Goal: Task Accomplishment & Management: Use online tool/utility

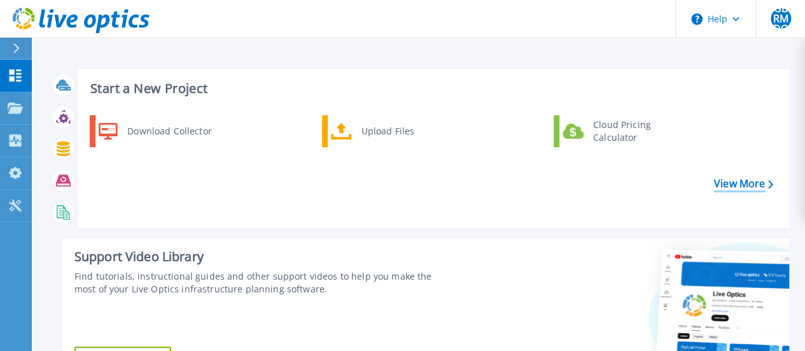
click at [760, 188] on link "View More" at bounding box center [743, 183] width 59 height 12
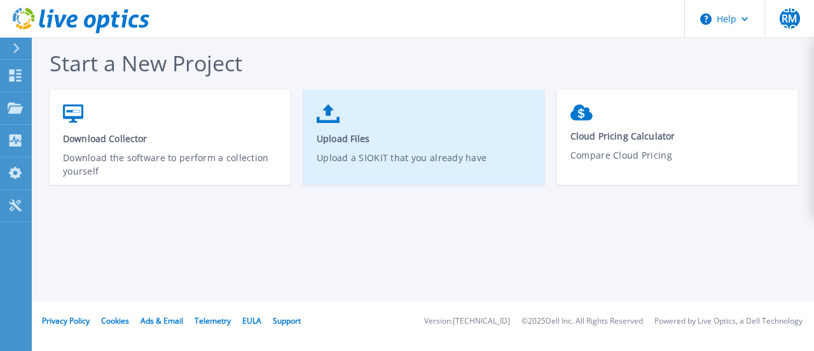
click at [326, 120] on icon at bounding box center [328, 113] width 23 height 18
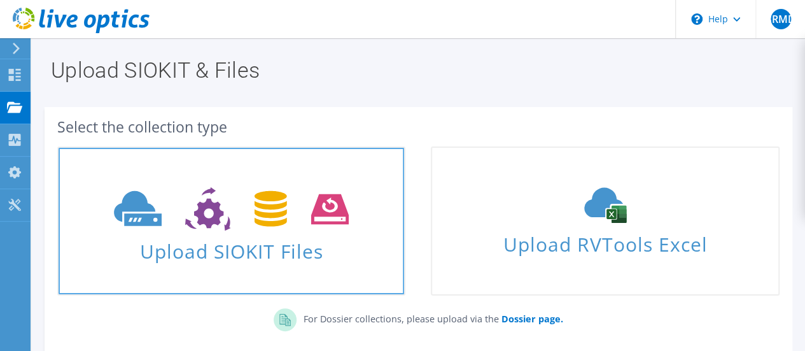
click at [318, 201] on use at bounding box center [231, 209] width 235 height 44
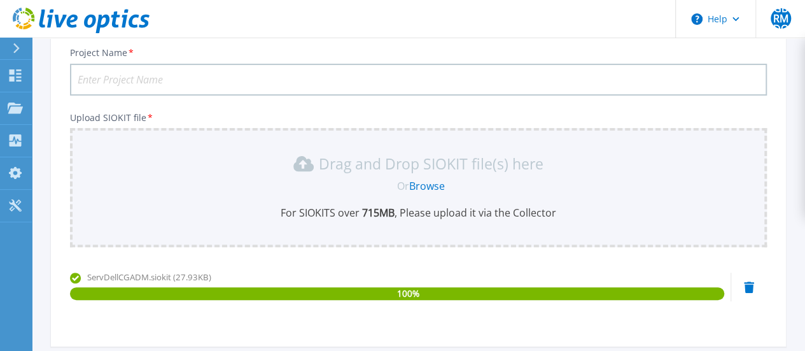
scroll to position [89, 0]
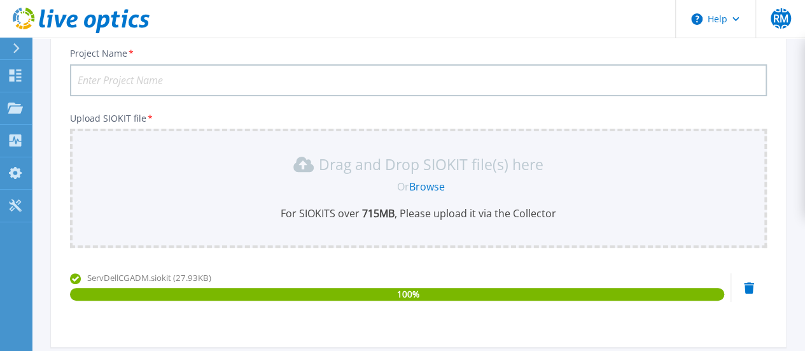
click at [280, 80] on input "Project Name *" at bounding box center [418, 80] width 697 height 32
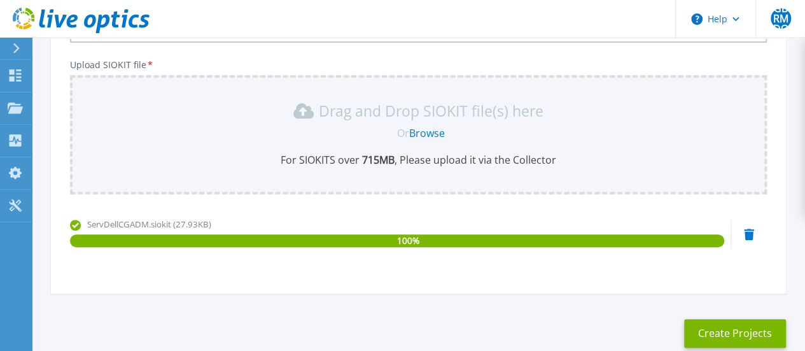
scroll to position [216, 0]
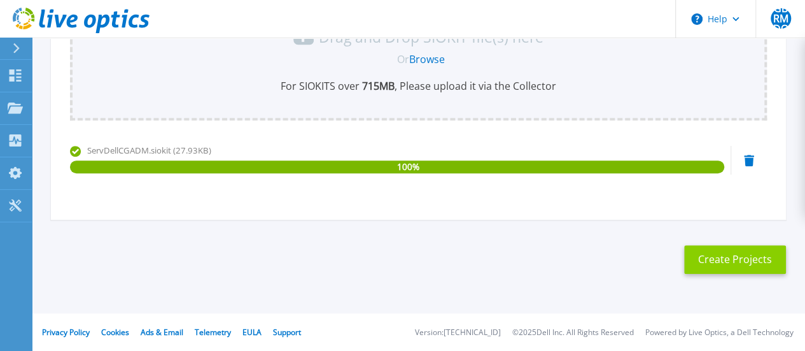
type input "UDG JMServer"
click at [705, 255] on button "Create Projects" at bounding box center [735, 259] width 102 height 29
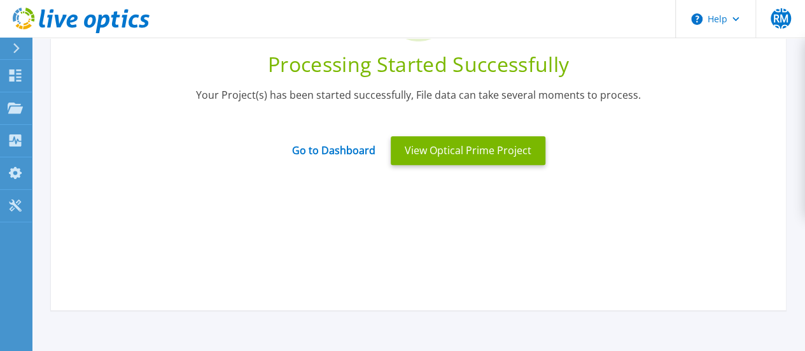
scroll to position [89, 0]
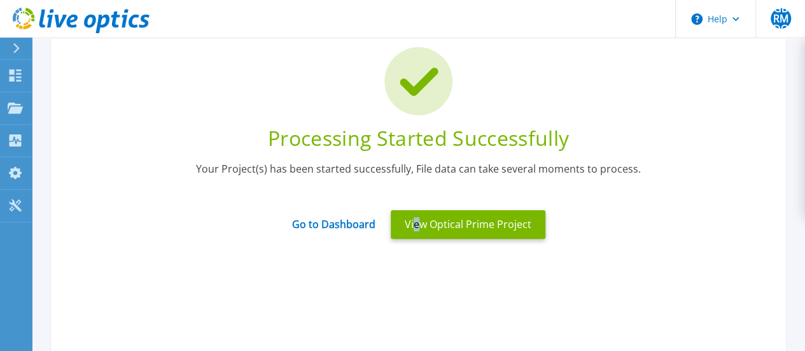
drag, startPoint x: 489, startPoint y: 226, endPoint x: 415, endPoint y: 279, distance: 90.6
click at [415, 279] on div "Processing Started Successfully Your Project(s) has been started successfully, …" at bounding box center [418, 193] width 735 height 382
click at [352, 225] on link "Go to Dashboard" at bounding box center [333, 219] width 83 height 25
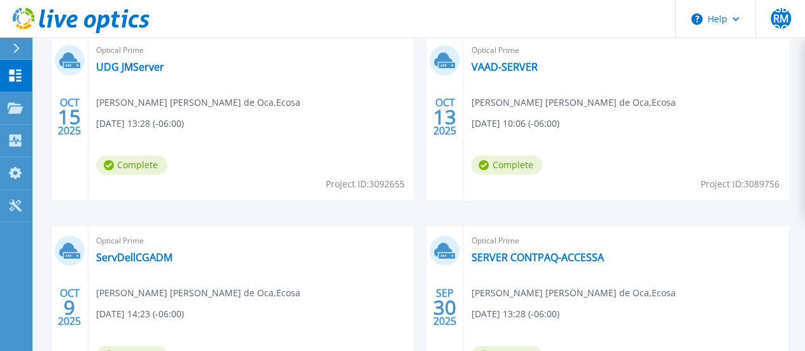
scroll to position [382, 0]
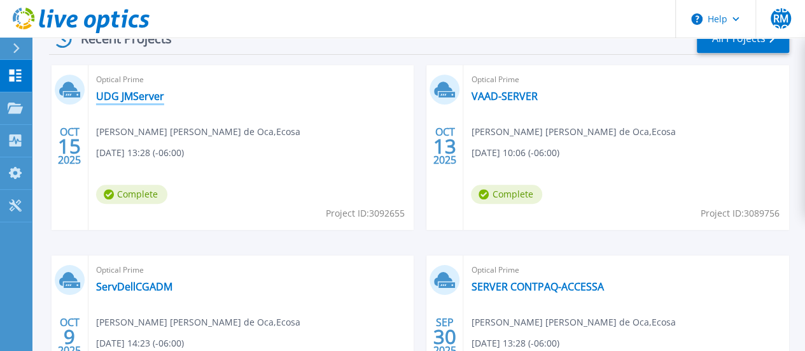
click at [126, 97] on link "UDG JMServer" at bounding box center [130, 96] width 68 height 13
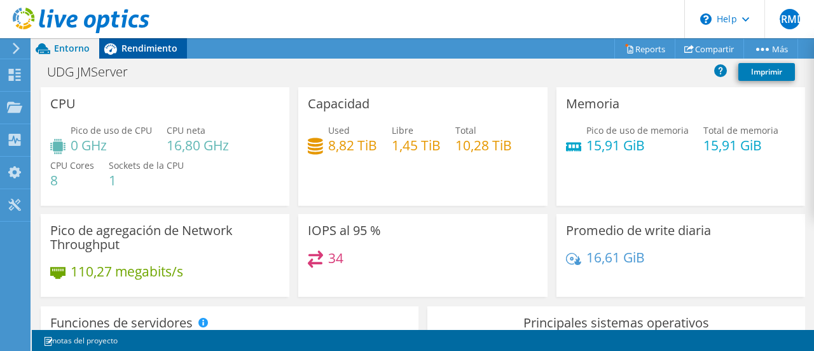
click at [146, 46] on span "Rendimiento" at bounding box center [150, 48] width 56 height 12
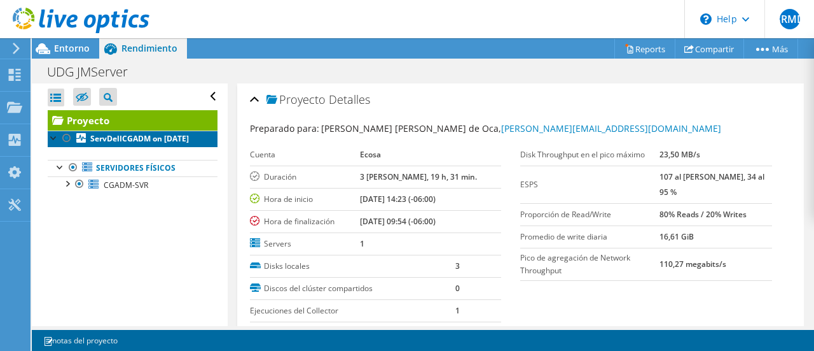
click at [117, 142] on b "ServDellCGADM on 10/15/2025" at bounding box center [139, 138] width 99 height 11
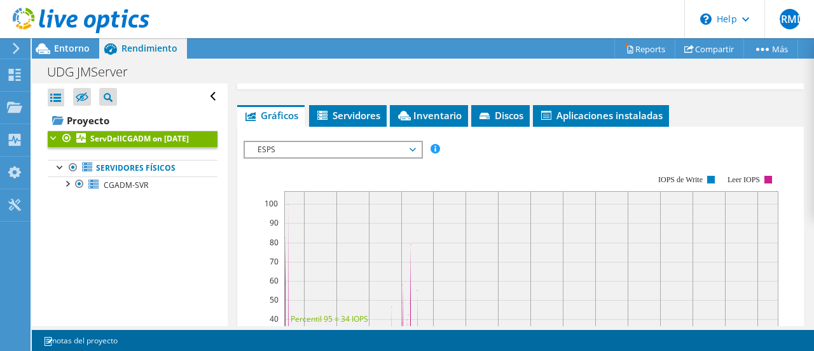
scroll to position [254, 0]
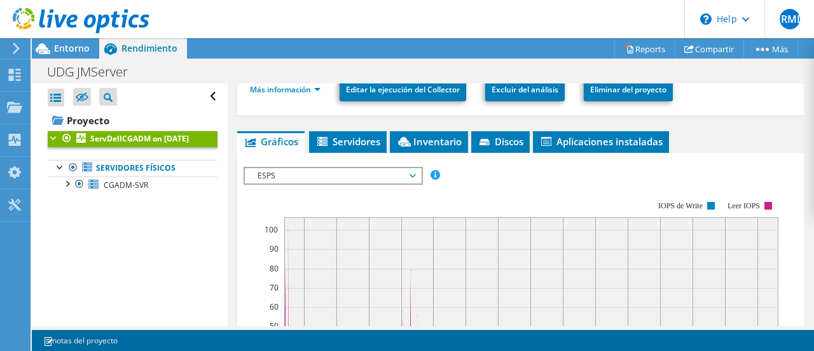
click at [410, 176] on span "ESPS" at bounding box center [332, 175] width 163 height 15
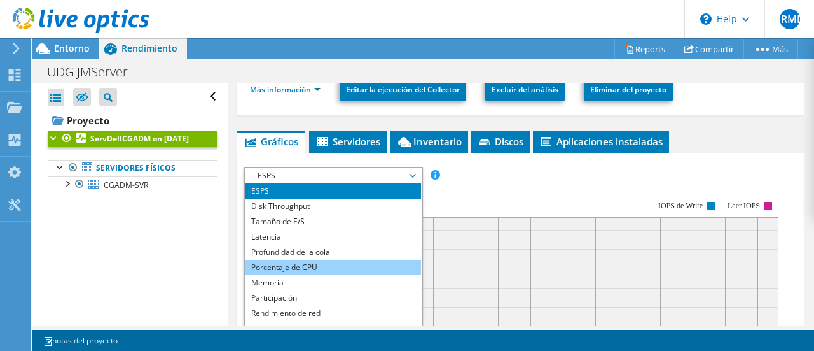
click at [370, 260] on li "Porcentaje de CPU" at bounding box center [333, 267] width 176 height 15
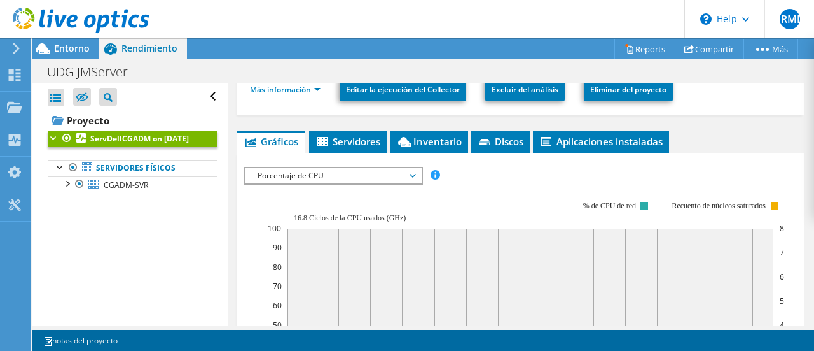
click at [365, 169] on span "Porcentaje de CPU" at bounding box center [332, 175] width 163 height 15
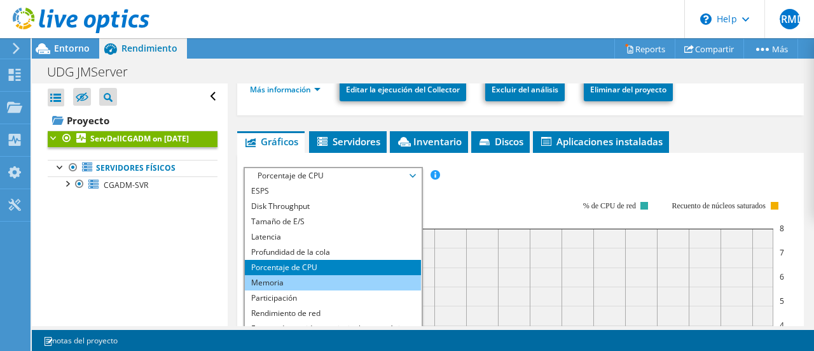
click at [325, 279] on li "Memoria" at bounding box center [333, 282] width 176 height 15
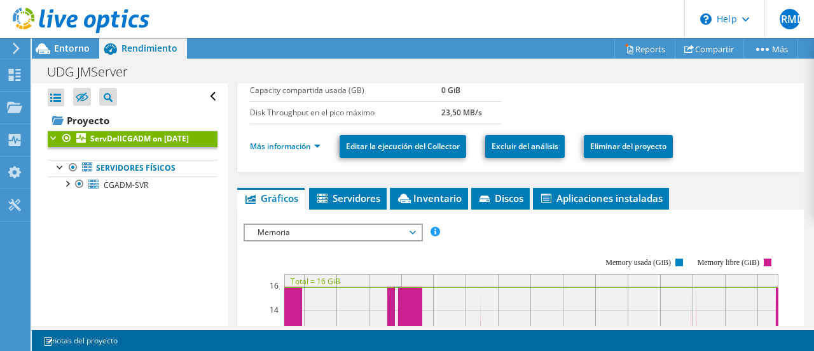
scroll to position [191, 0]
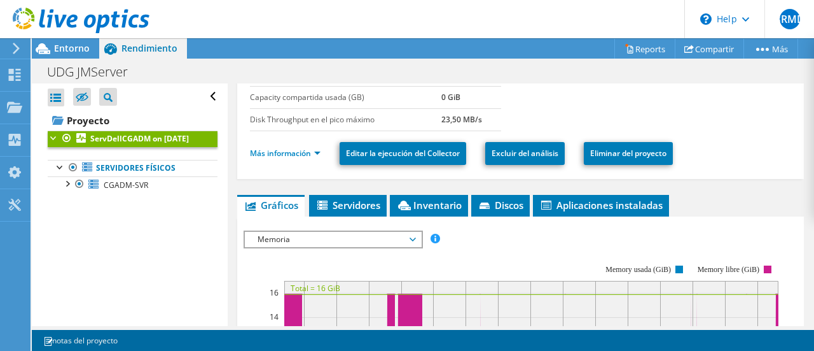
click at [382, 232] on span "Memoria" at bounding box center [332, 239] width 163 height 15
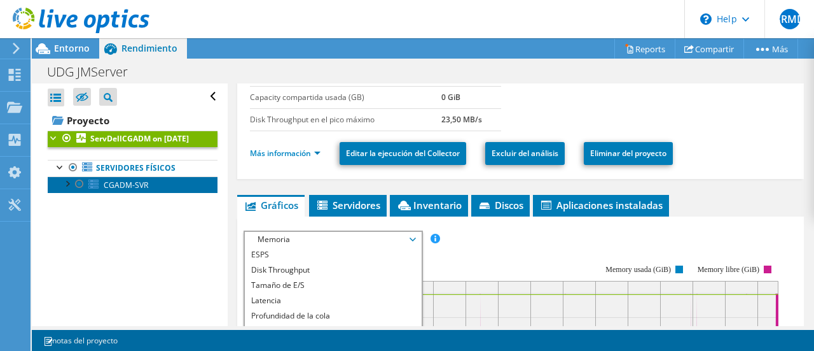
click at [130, 190] on span "CGADM-SVR" at bounding box center [126, 184] width 45 height 11
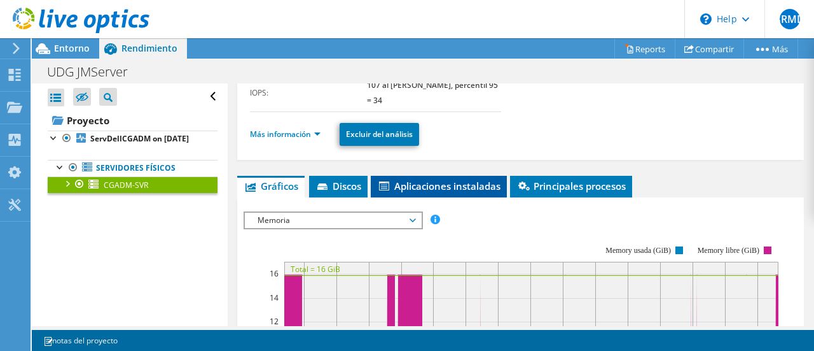
scroll to position [318, 0]
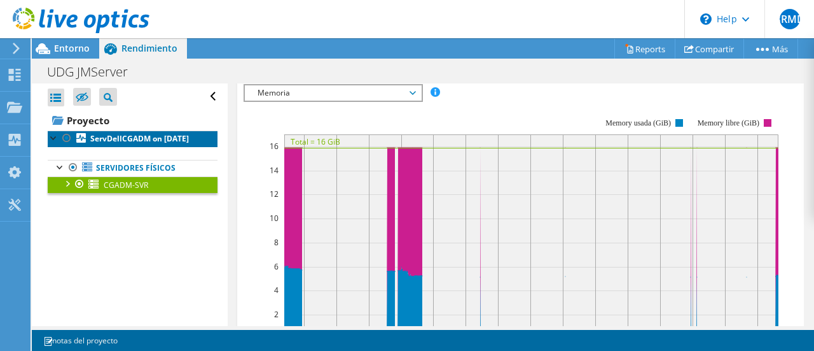
click at [104, 144] on b "ServDellCGADM on [DATE]" at bounding box center [139, 138] width 99 height 11
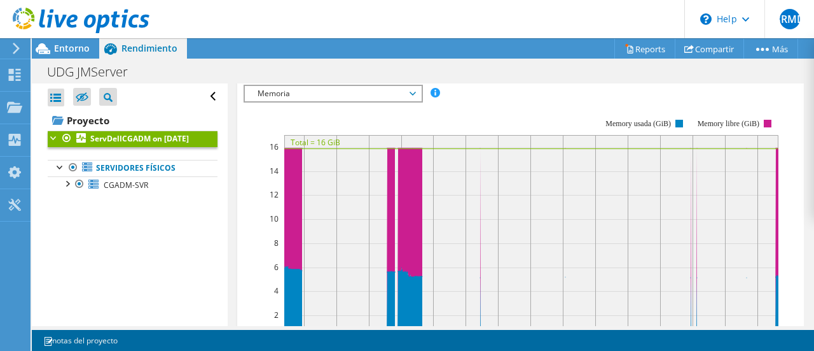
scroll to position [273, 0]
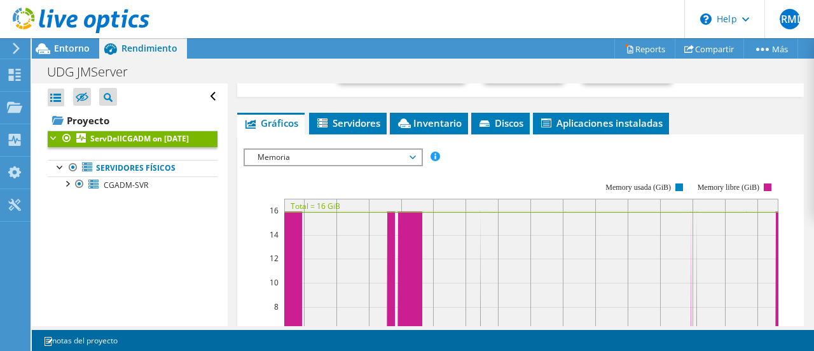
click at [419, 155] on span "Memoria" at bounding box center [333, 156] width 176 height 15
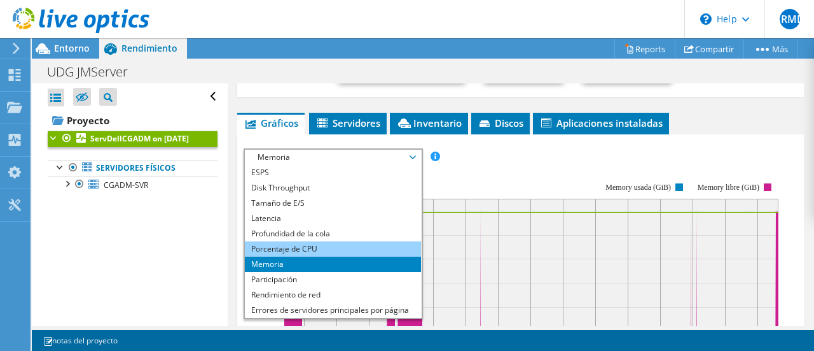
click at [337, 241] on li "Porcentaje de CPU" at bounding box center [333, 248] width 176 height 15
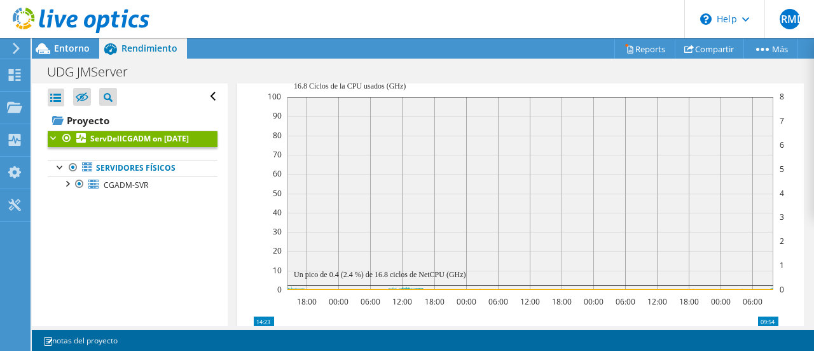
scroll to position [385, 0]
click at [262, 214] on icon "18:00 00:00 06:00 12:00 18:00 00:00 06:00 12:00 18:00 00:00 06:00 12:00 18:00 0…" at bounding box center [516, 180] width 545 height 254
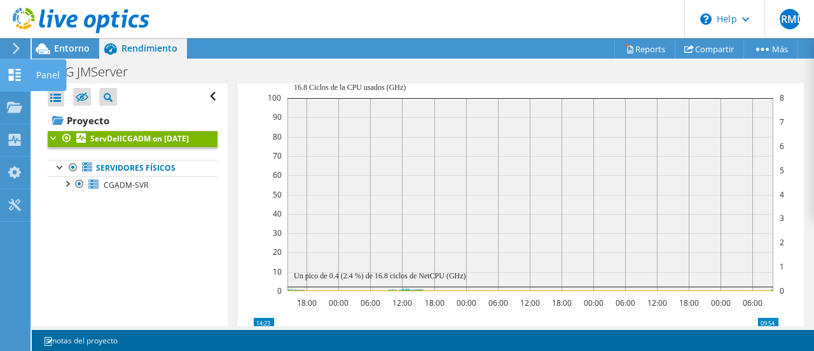
click at [14, 76] on icon at bounding box center [14, 75] width 15 height 12
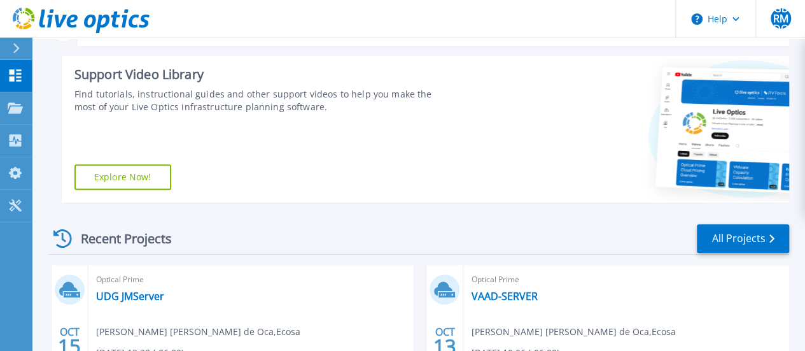
scroll to position [382, 0]
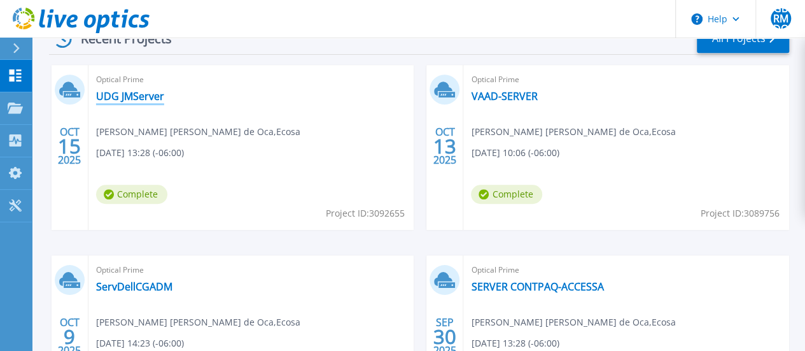
click at [113, 93] on link "UDG JMServer" at bounding box center [130, 96] width 68 height 13
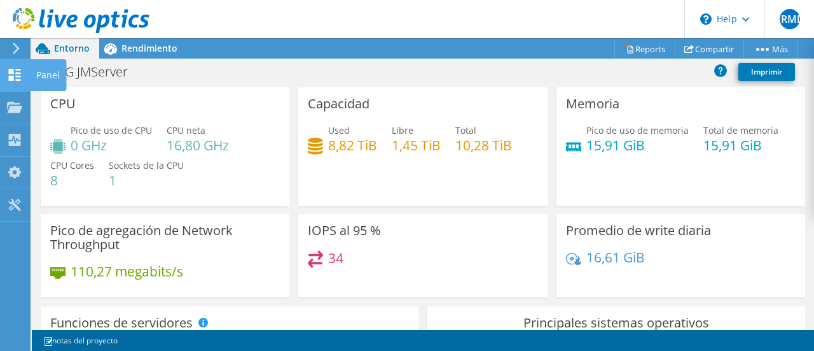
click at [18, 76] on use at bounding box center [15, 75] width 12 height 12
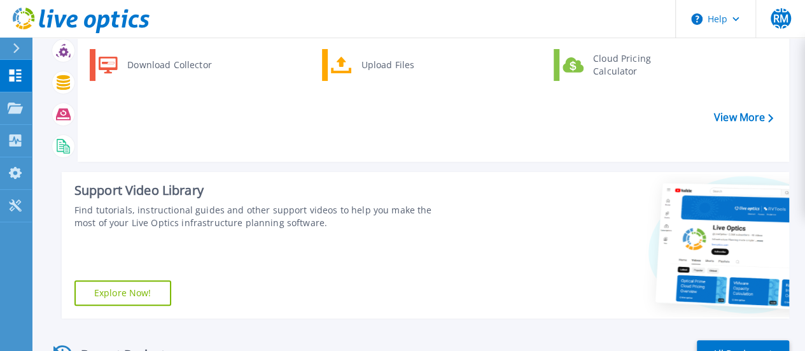
scroll to position [254, 0]
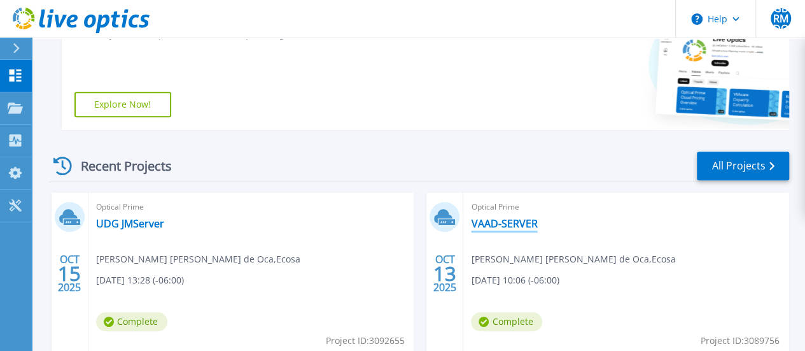
click at [463, 230] on div "Optical Prime VAAD-SERVER [PERSON_NAME] [PERSON_NAME] de Oca , Ecosa [DATE] 10:…" at bounding box center [626, 274] width 326 height 165
click at [471, 222] on link "VAAD-SERVER" at bounding box center [504, 223] width 66 height 13
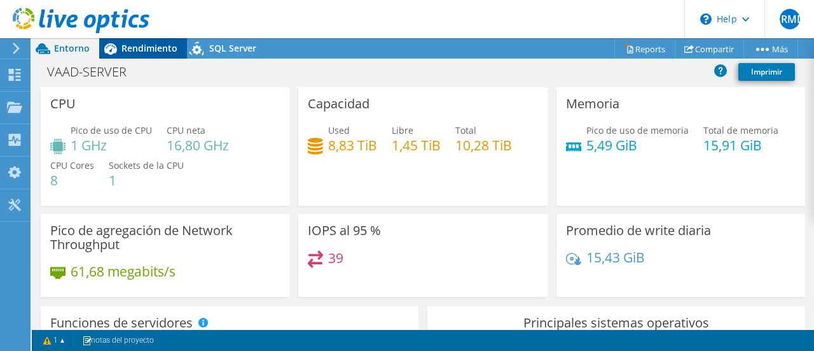
click at [132, 54] on span "Rendimiento" at bounding box center [150, 48] width 56 height 12
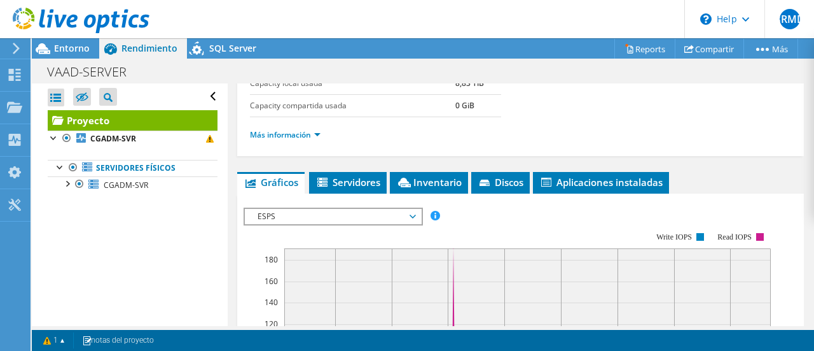
scroll to position [254, 0]
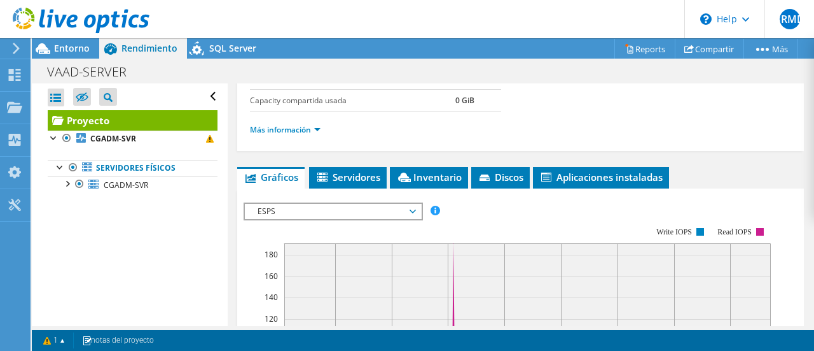
click at [291, 137] on div "Más información" at bounding box center [521, 130] width 542 height 36
click at [291, 129] on link "Más información" at bounding box center [285, 129] width 71 height 11
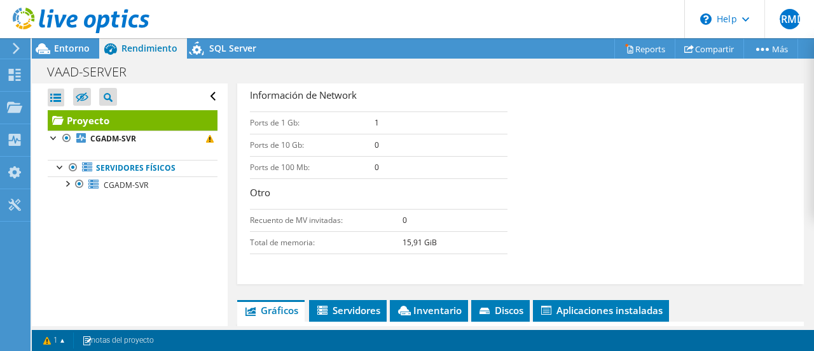
scroll to position [509, 0]
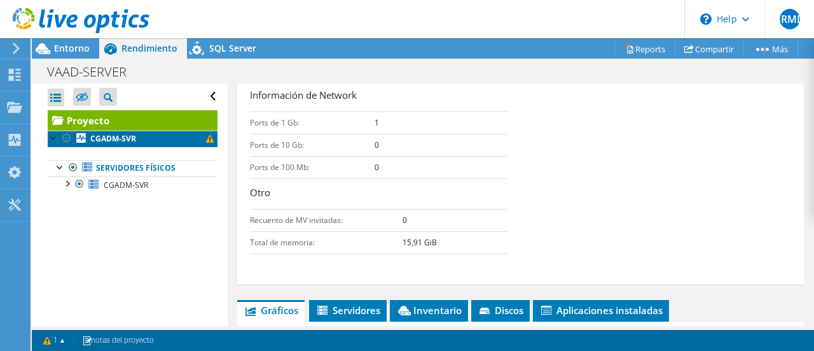
click at [150, 141] on link "CGADM-SVR" at bounding box center [133, 138] width 170 height 17
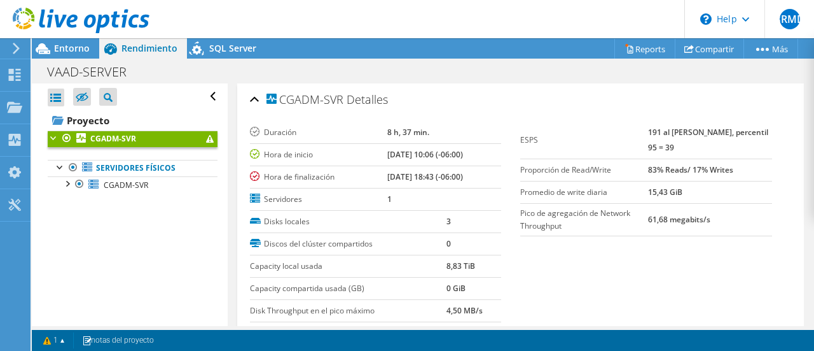
scroll to position [191, 0]
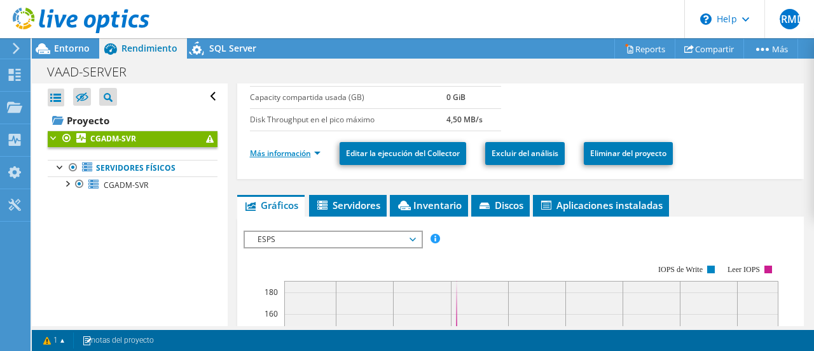
click at [316, 152] on link "Más información" at bounding box center [285, 153] width 71 height 11
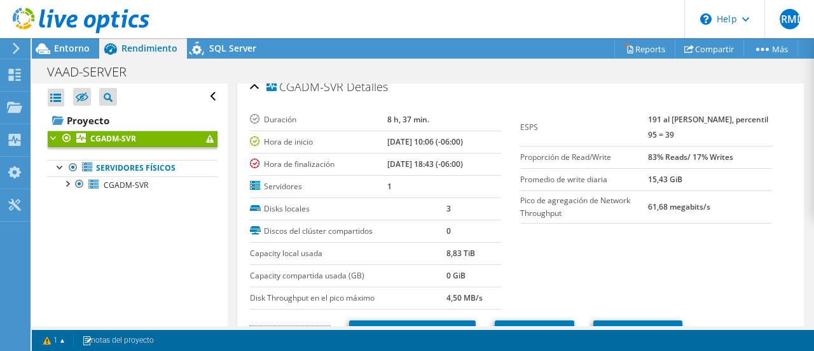
scroll to position [0, 0]
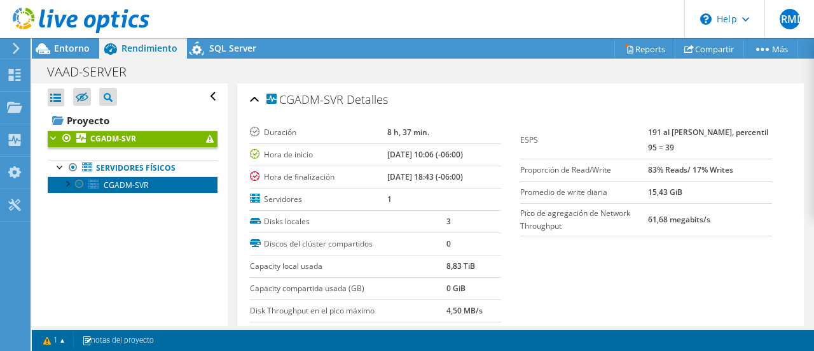
click at [134, 184] on span "CGADM-SVR" at bounding box center [126, 184] width 45 height 11
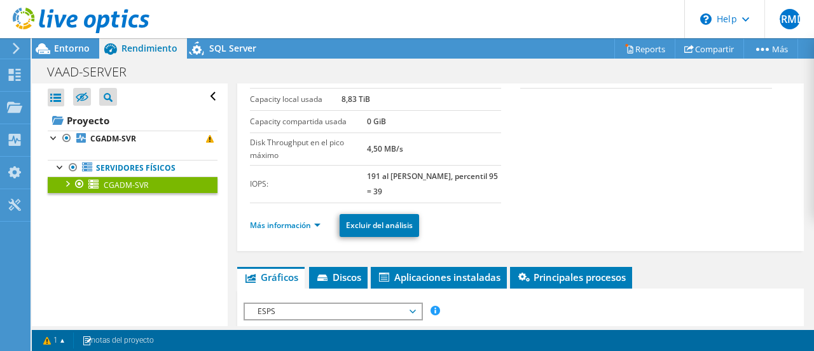
scroll to position [127, 0]
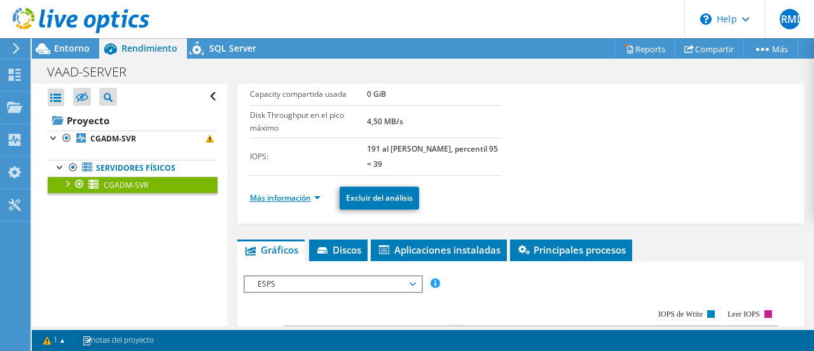
click at [306, 193] on link "Más información" at bounding box center [285, 197] width 71 height 11
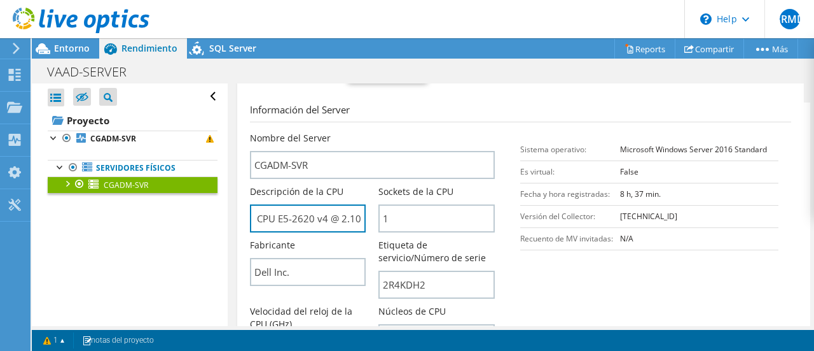
scroll to position [0, 85]
drag, startPoint x: 312, startPoint y: 218, endPoint x: 370, endPoint y: 226, distance: 59.1
click at [370, 226] on div "Descripción de la CPU Intel(R) Xeon(R) CPU E5-2620 v4 @ 2.10GHz" at bounding box center [314, 208] width 129 height 47
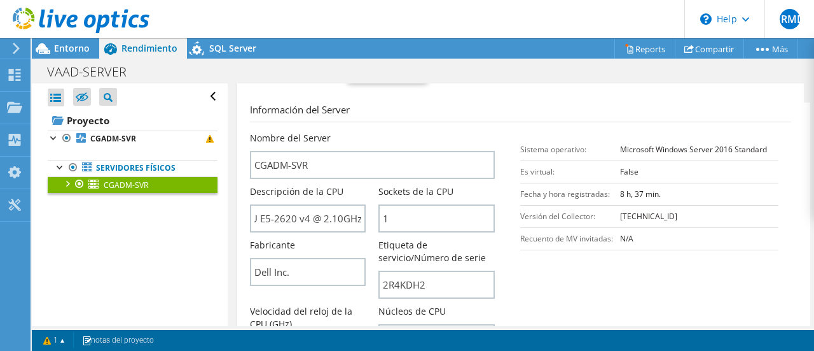
scroll to position [0, 0]
click at [523, 273] on section "Información del Server Nombre del Server CGADM-SVR Descripción de la CPU Intel(…" at bounding box center [524, 283] width 548 height 363
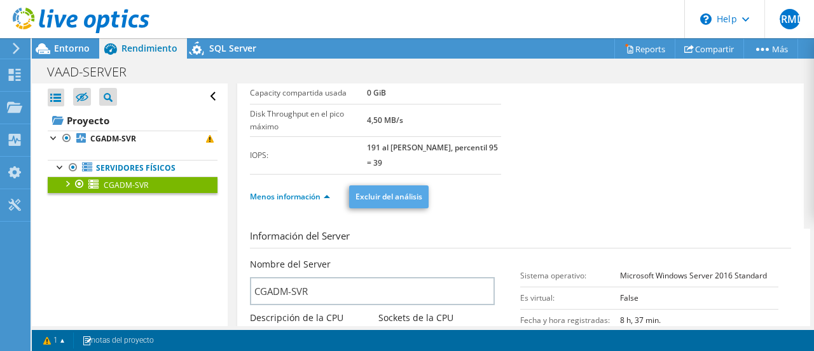
scroll to position [127, 0]
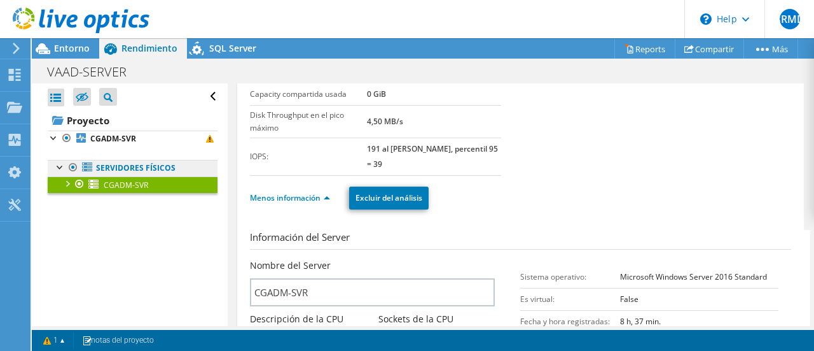
click at [167, 167] on link "Servidores físicos" at bounding box center [133, 168] width 170 height 17
click at [123, 181] on span "CGADM-SVR" at bounding box center [126, 184] width 45 height 11
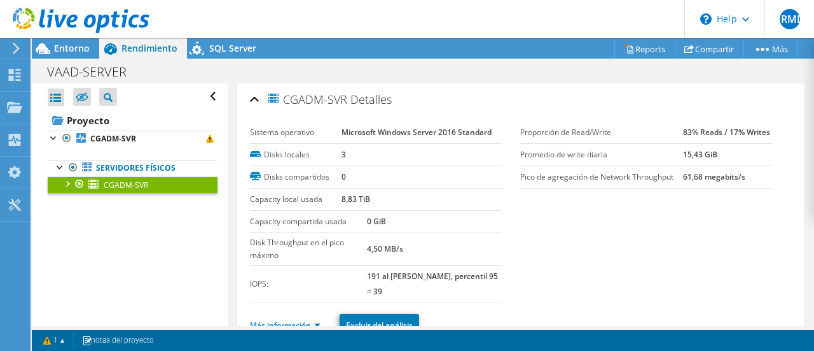
scroll to position [318, 0]
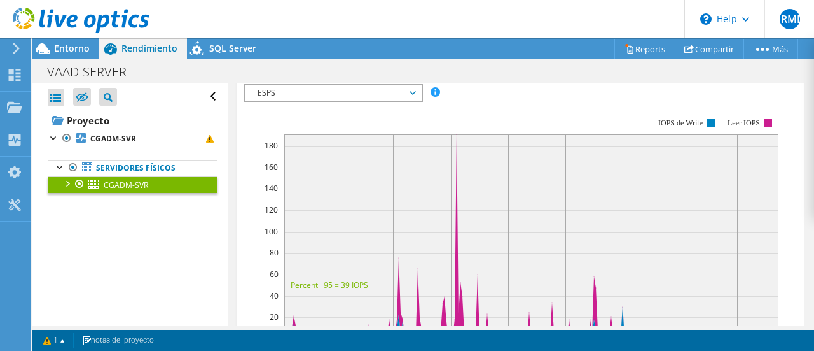
click at [415, 91] on icon at bounding box center [413, 93] width 6 height 4
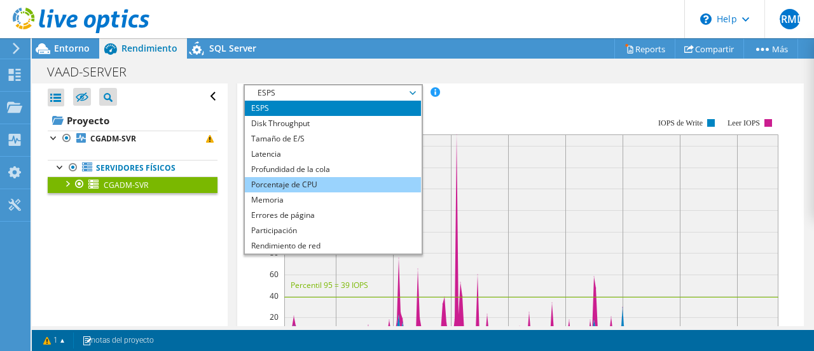
click at [333, 177] on li "Porcentaje de CPU" at bounding box center [333, 184] width 176 height 15
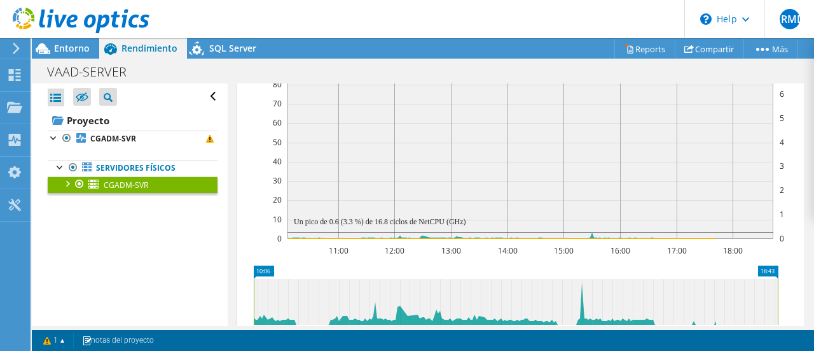
scroll to position [445, 0]
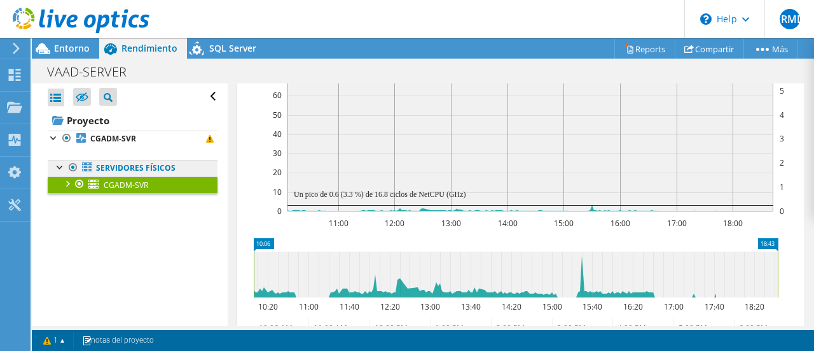
click at [145, 167] on link "Servidores físicos" at bounding box center [133, 168] width 170 height 17
click at [143, 167] on link "Servidores físicos" at bounding box center [133, 168] width 170 height 17
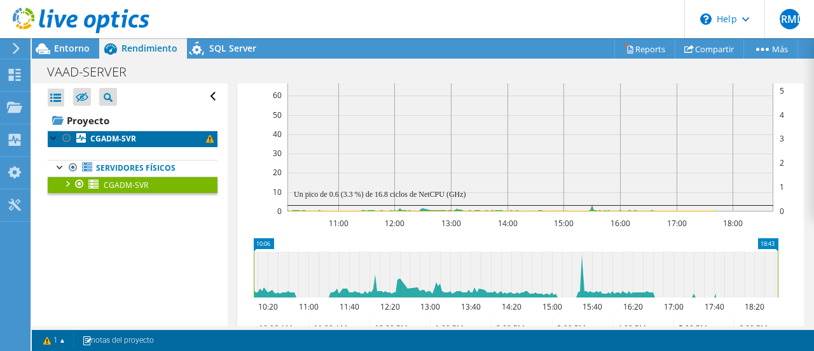
click at [106, 133] on b "CGADM-SVR" at bounding box center [113, 138] width 46 height 11
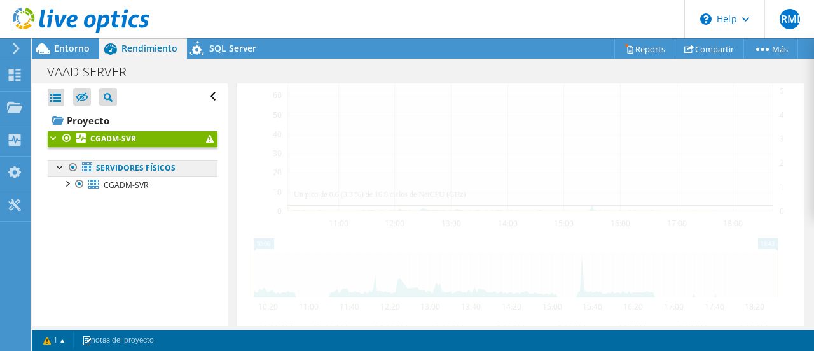
scroll to position [464, 0]
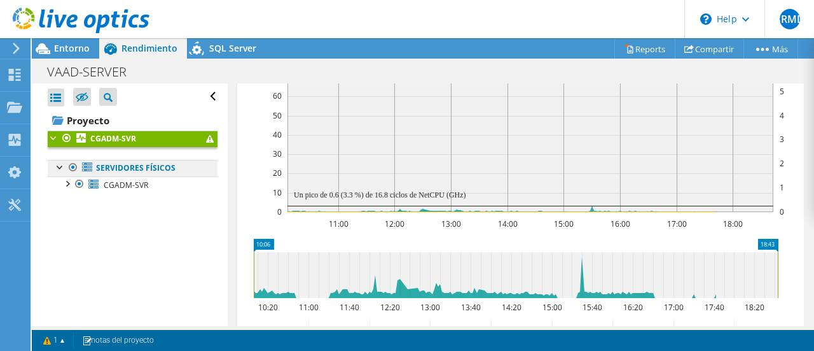
click at [125, 168] on link "Servidores físicos" at bounding box center [133, 168] width 170 height 17
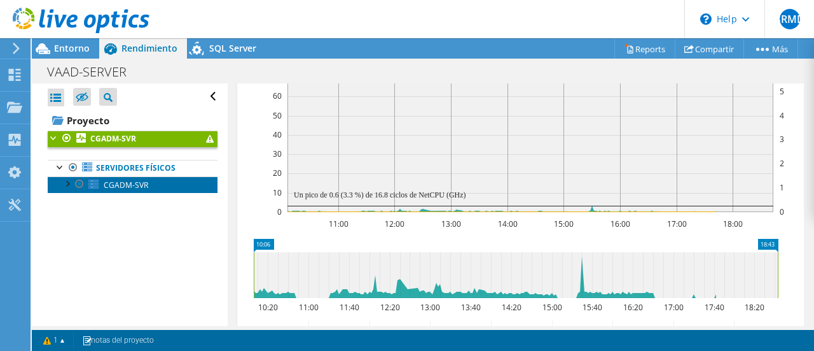
click at [125, 180] on span "CGADM-SVR" at bounding box center [126, 184] width 45 height 11
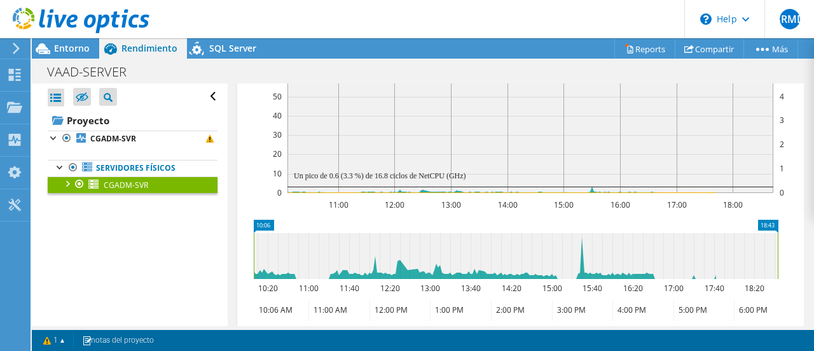
scroll to position [445, 0]
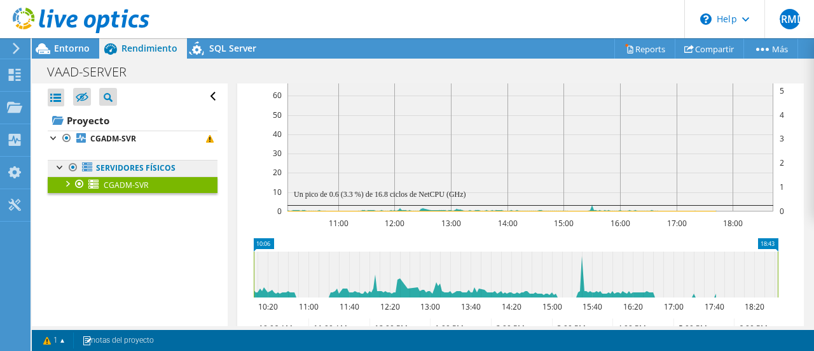
click at [123, 171] on link "Servidores físicos" at bounding box center [133, 168] width 170 height 17
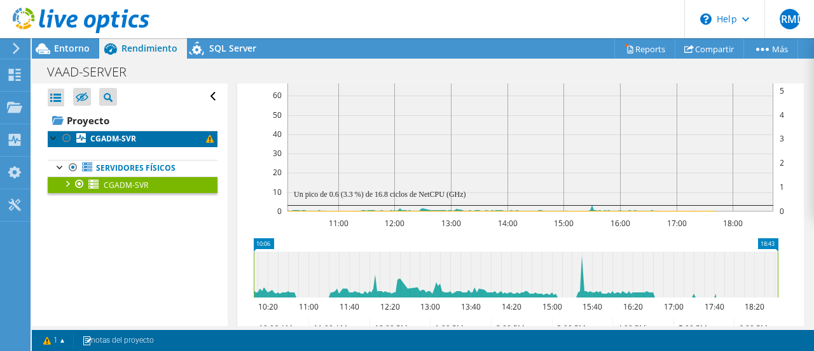
click at [117, 140] on b "CGADM-SVR" at bounding box center [113, 138] width 46 height 11
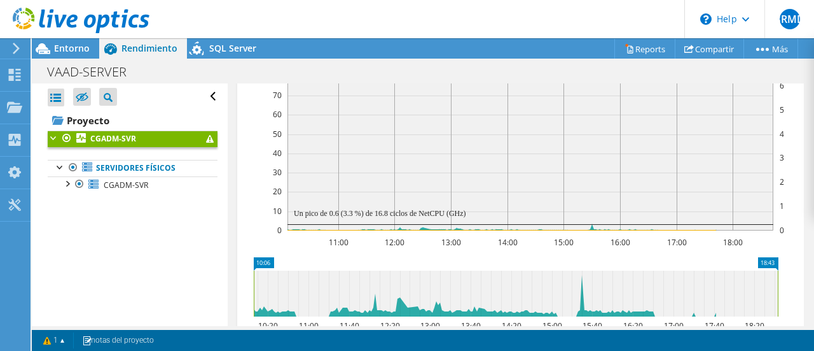
scroll to position [464, 0]
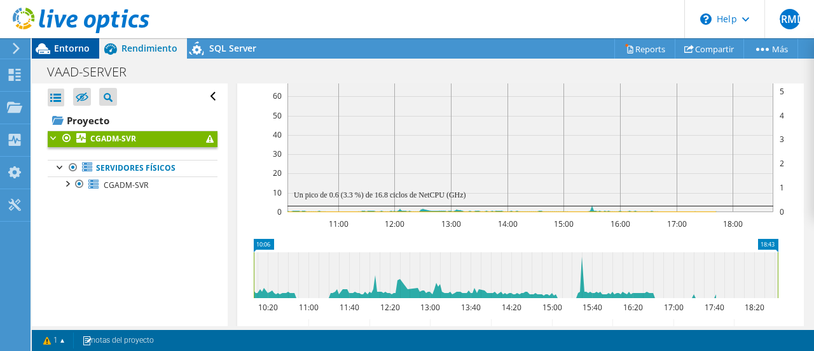
click at [59, 48] on span "Entorno" at bounding box center [72, 48] width 36 height 12
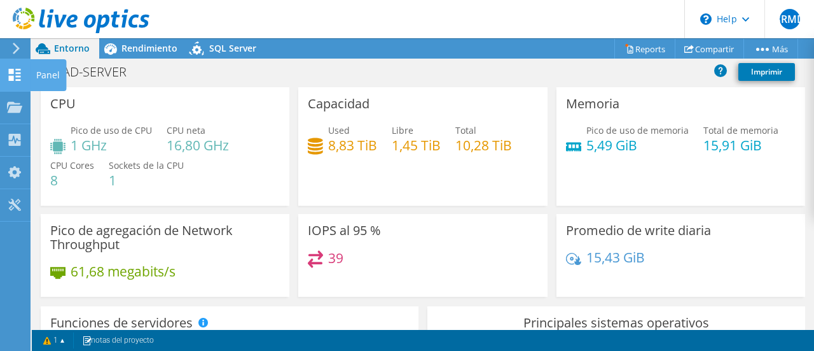
click at [10, 81] on div at bounding box center [14, 76] width 15 height 14
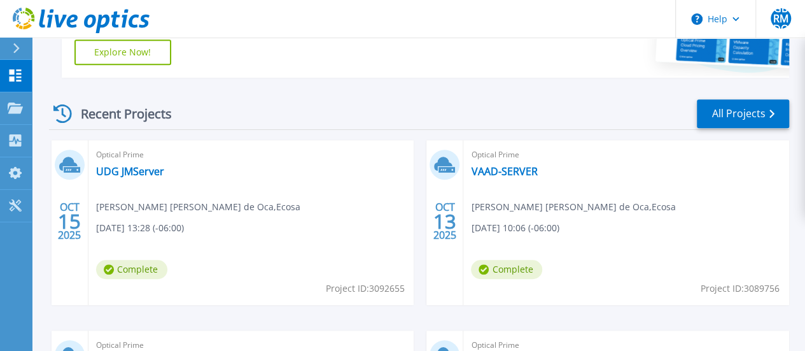
scroll to position [318, 0]
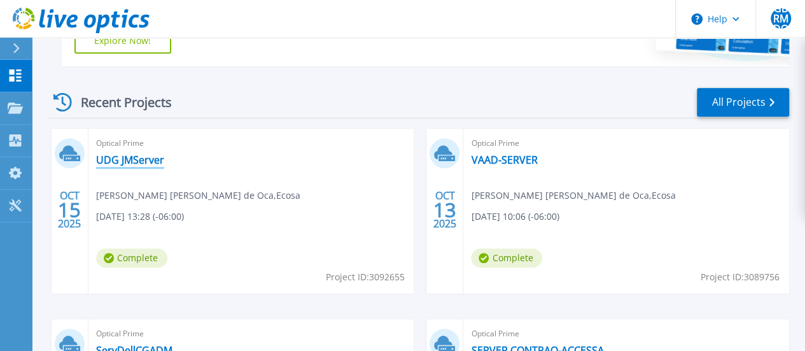
click at [133, 163] on link "UDG JMServer" at bounding box center [130, 159] width 68 height 13
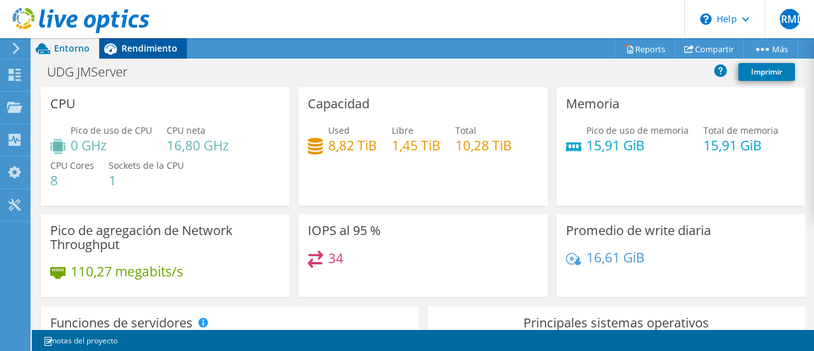
click at [137, 57] on div "Rendimiento" at bounding box center [143, 48] width 88 height 20
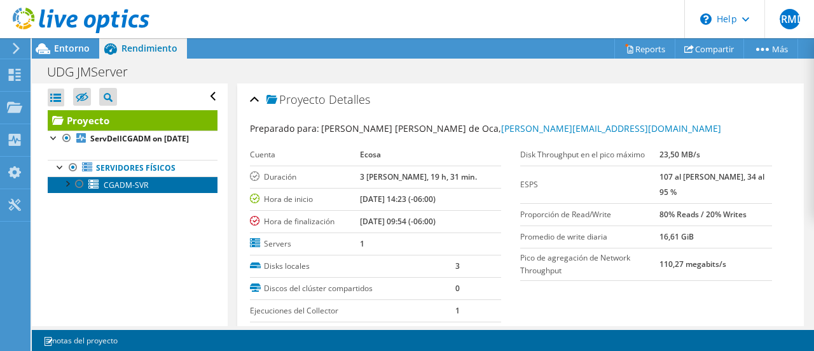
click at [132, 190] on span "CGADM-SVR" at bounding box center [126, 184] width 45 height 11
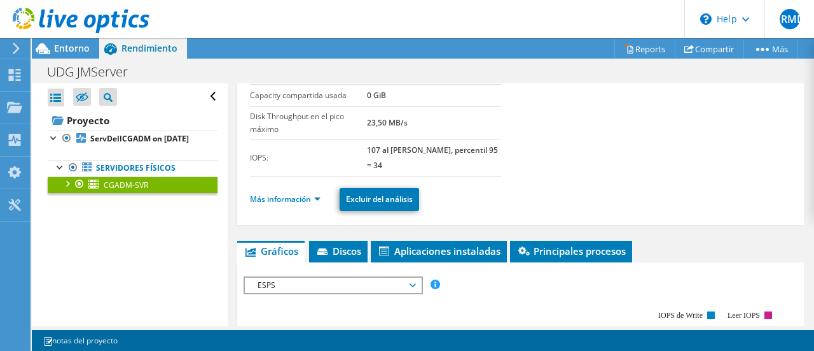
scroll to position [127, 0]
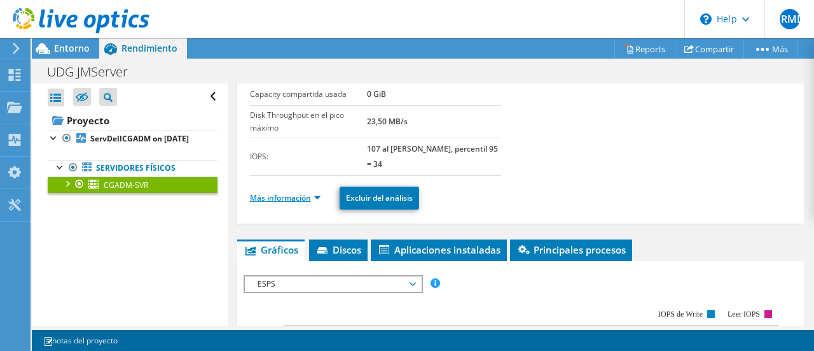
click at [301, 192] on link "Más información" at bounding box center [285, 197] width 71 height 11
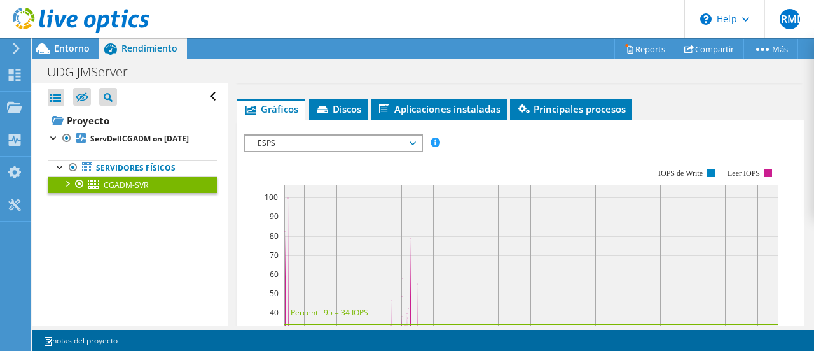
scroll to position [1018, 0]
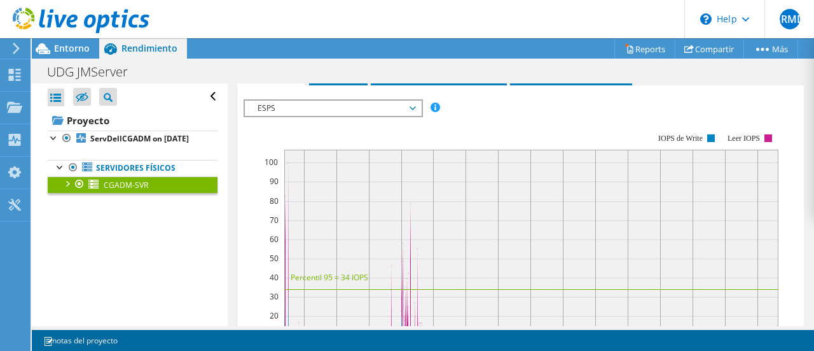
click at [405, 111] on span "ESPS" at bounding box center [332, 108] width 163 height 15
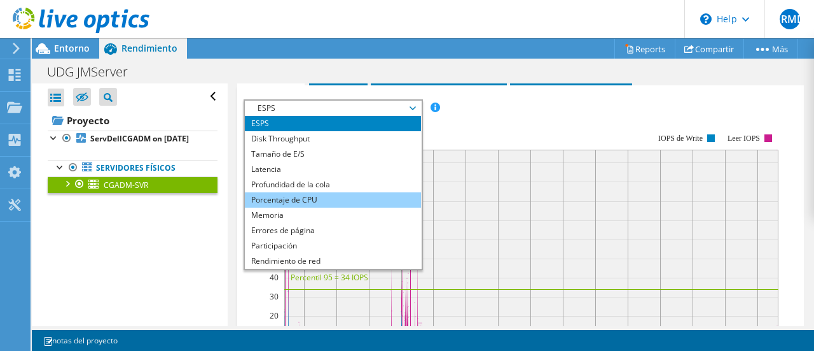
click at [339, 194] on li "Porcentaje de CPU" at bounding box center [333, 199] width 176 height 15
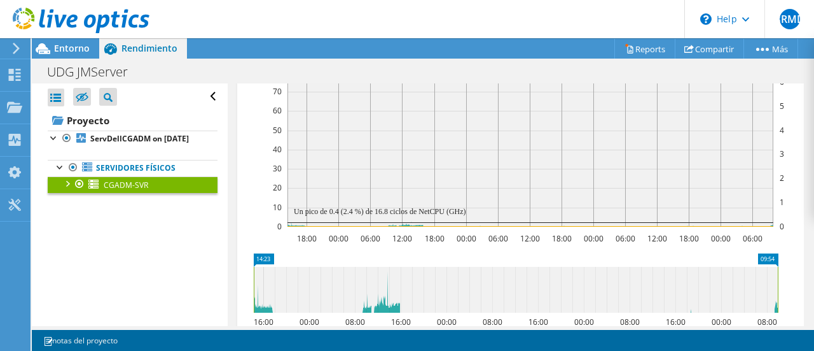
scroll to position [954, 0]
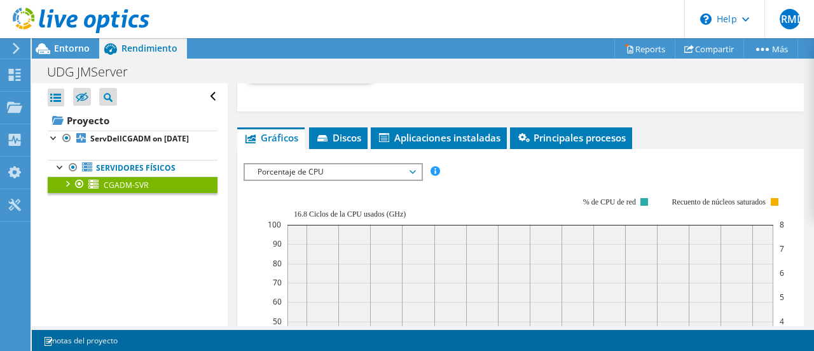
click at [398, 168] on span "Porcentaje de CPU" at bounding box center [332, 171] width 163 height 15
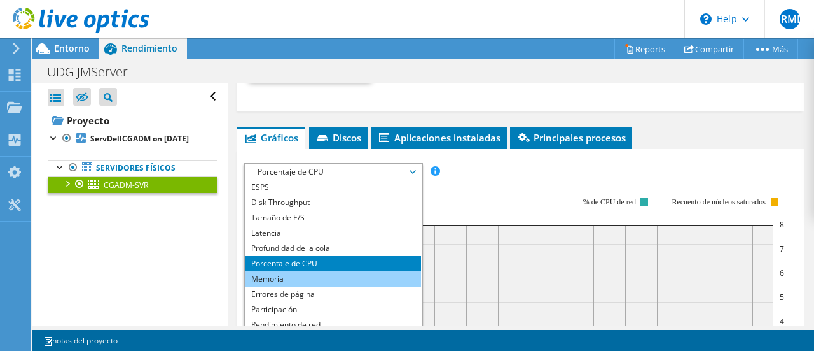
click at [330, 271] on li "Memoria" at bounding box center [333, 278] width 176 height 15
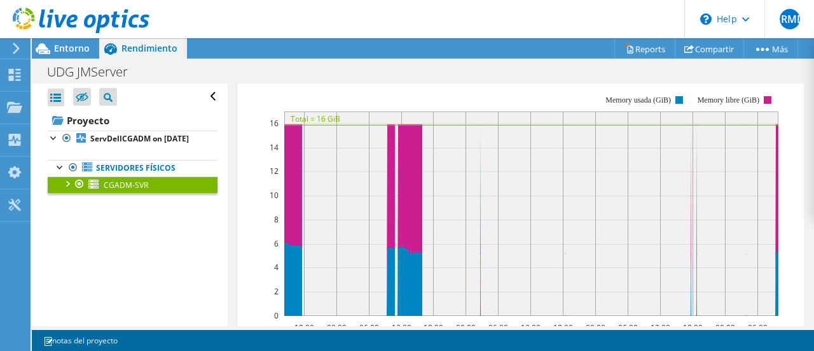
scroll to position [1081, 0]
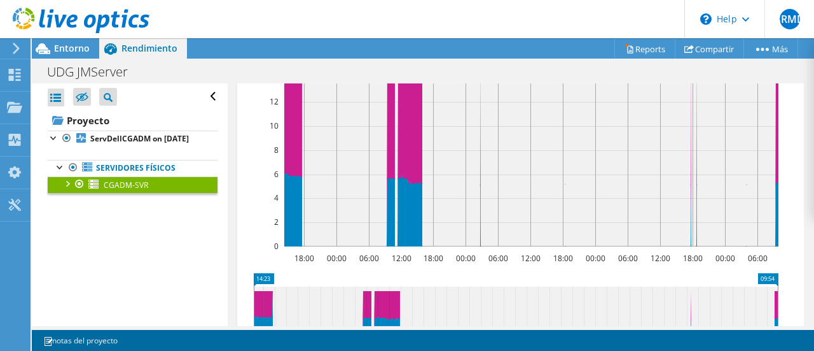
scroll to position [1209, 0]
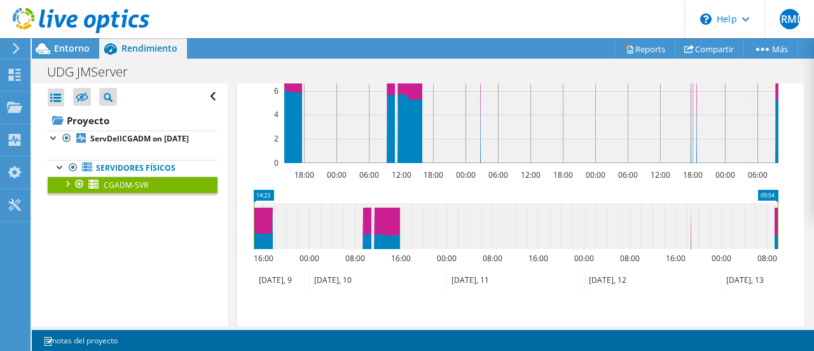
drag, startPoint x: 205, startPoint y: 59, endPoint x: -325, endPoint y: 39, distance: 530.9
click at [0, 39] on html "GBRMDO Usuario final [PERSON_NAME] [PERSON_NAME] de [PERSON_NAME] [PERSON_NAME]…" at bounding box center [407, 175] width 814 height 351
